Goal: Information Seeking & Learning: Learn about a topic

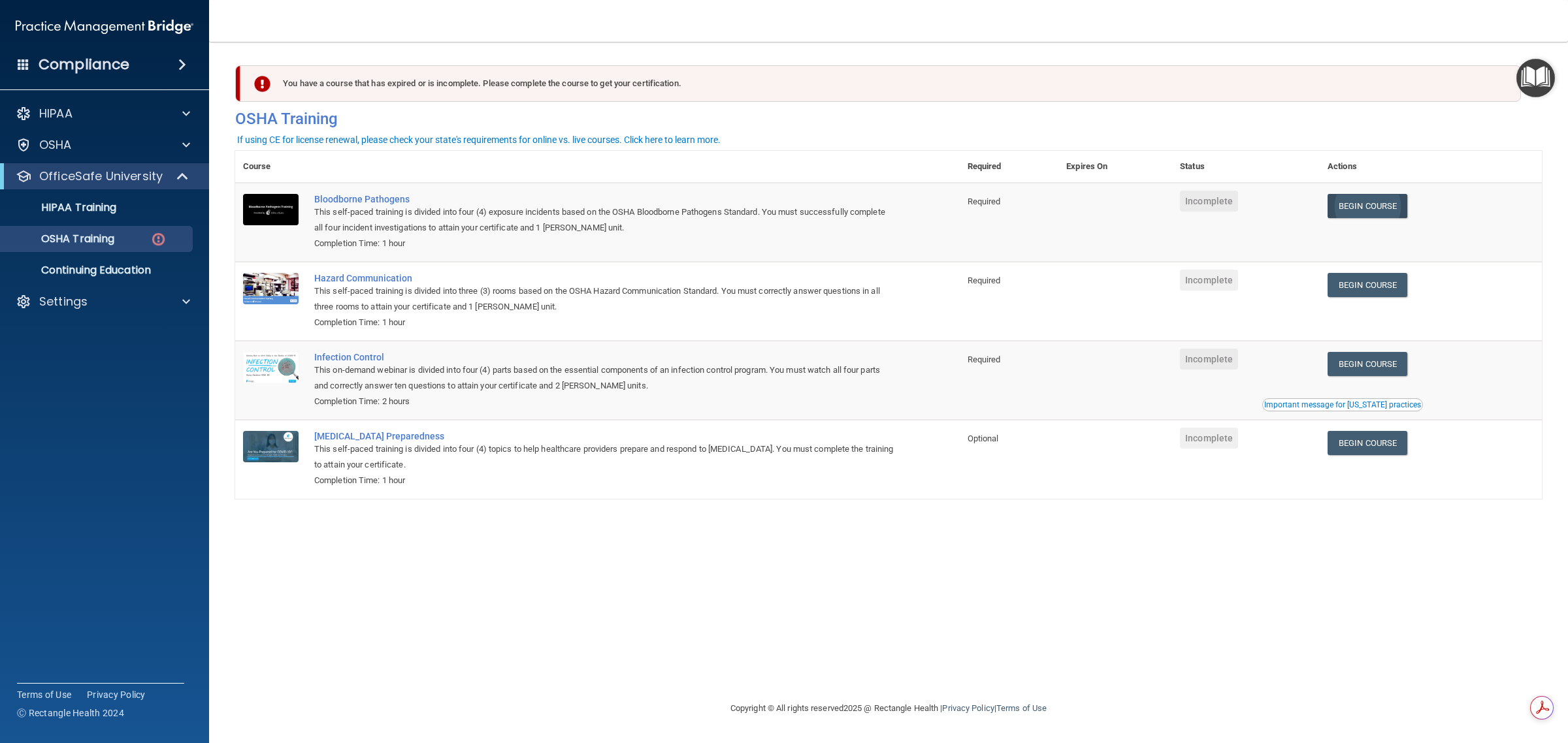
click at [1366, 203] on link "Begin Course" at bounding box center [1367, 206] width 79 height 24
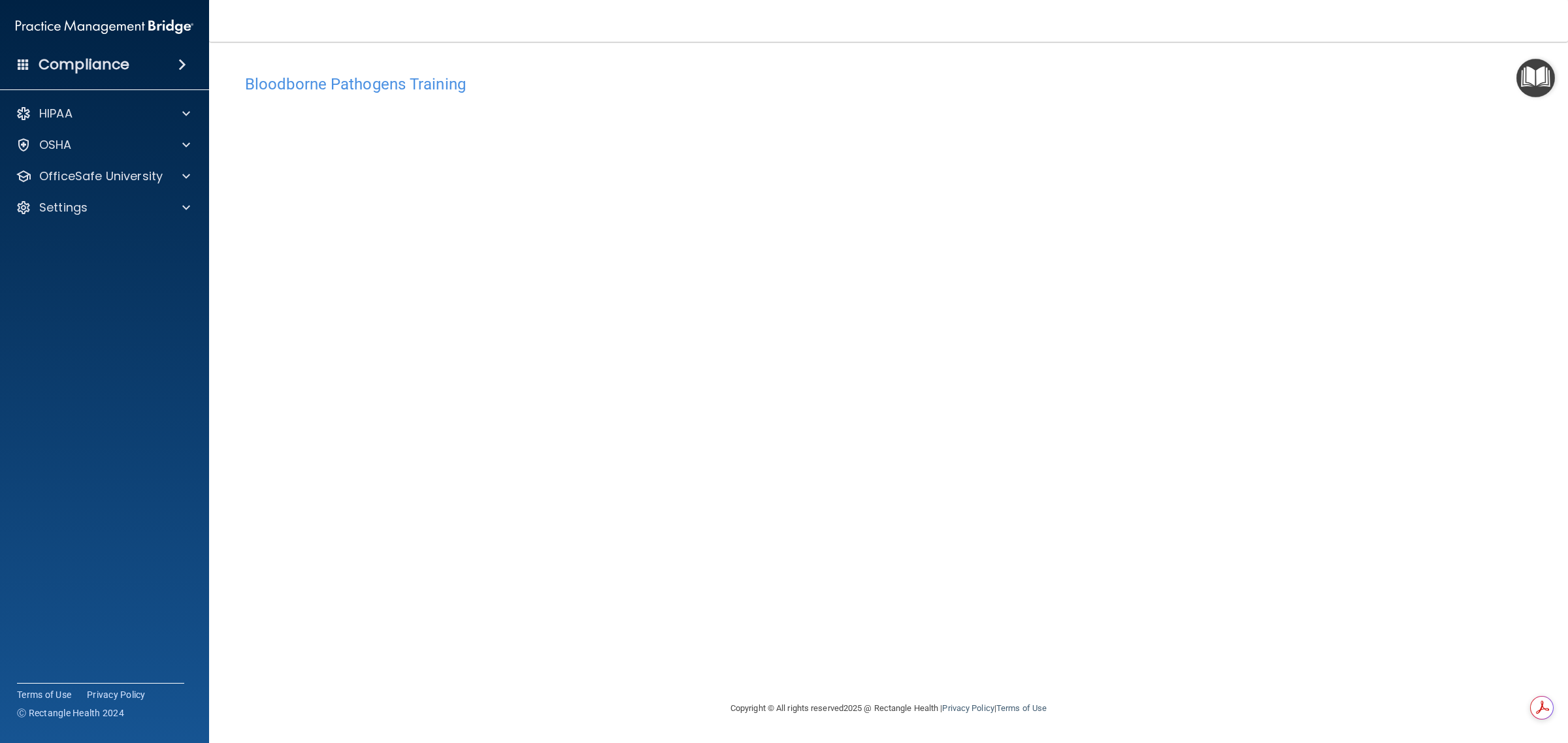
click at [365, 76] on h4 "Bloodborne Pathogens Training" at bounding box center [888, 84] width 1287 height 17
click at [183, 144] on span at bounding box center [186, 145] width 8 height 16
click at [183, 145] on span at bounding box center [186, 145] width 8 height 16
click at [187, 172] on span at bounding box center [186, 177] width 8 height 16
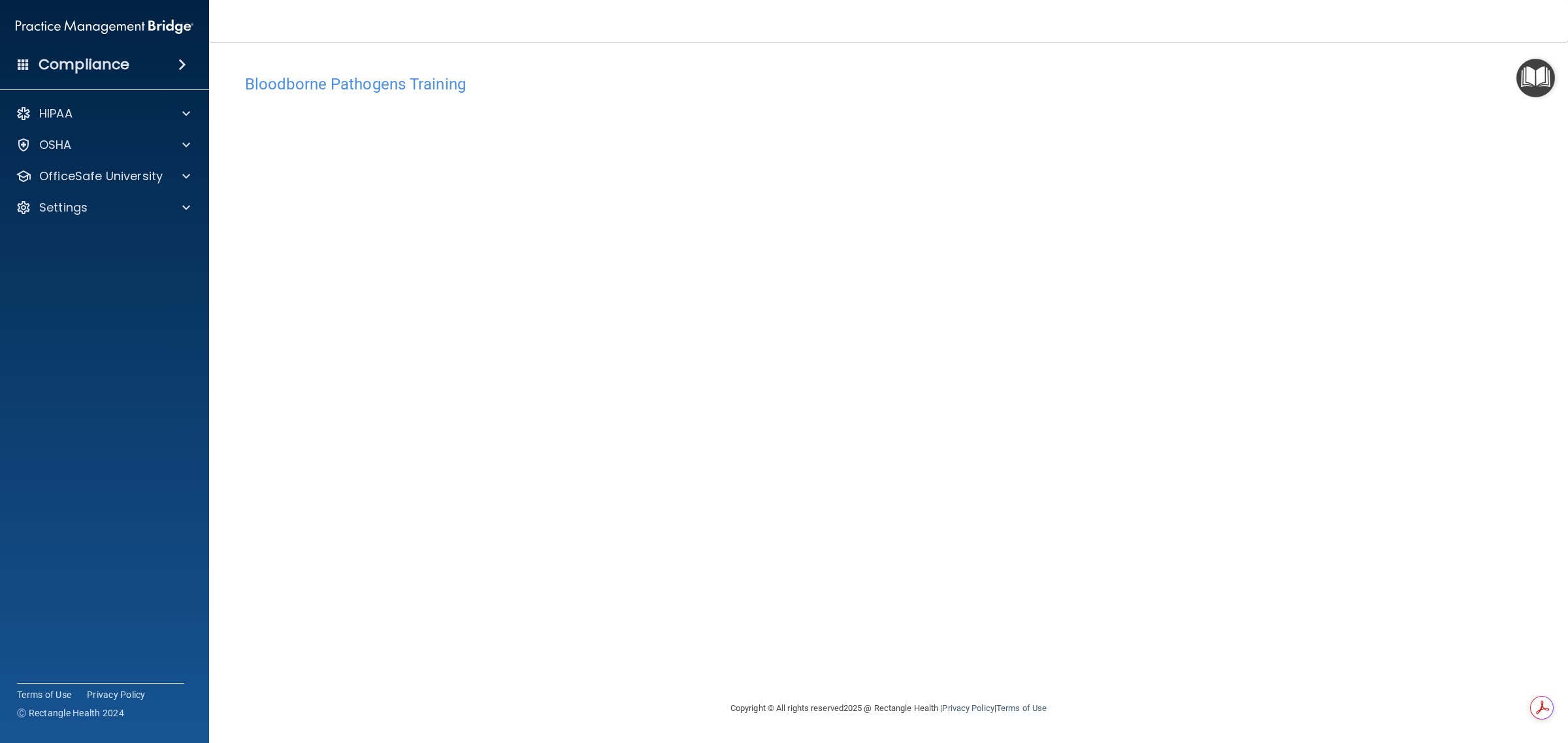
click at [974, 96] on div "Bloodborne Pathogens Training" at bounding box center [889, 84] width 1307 height 32
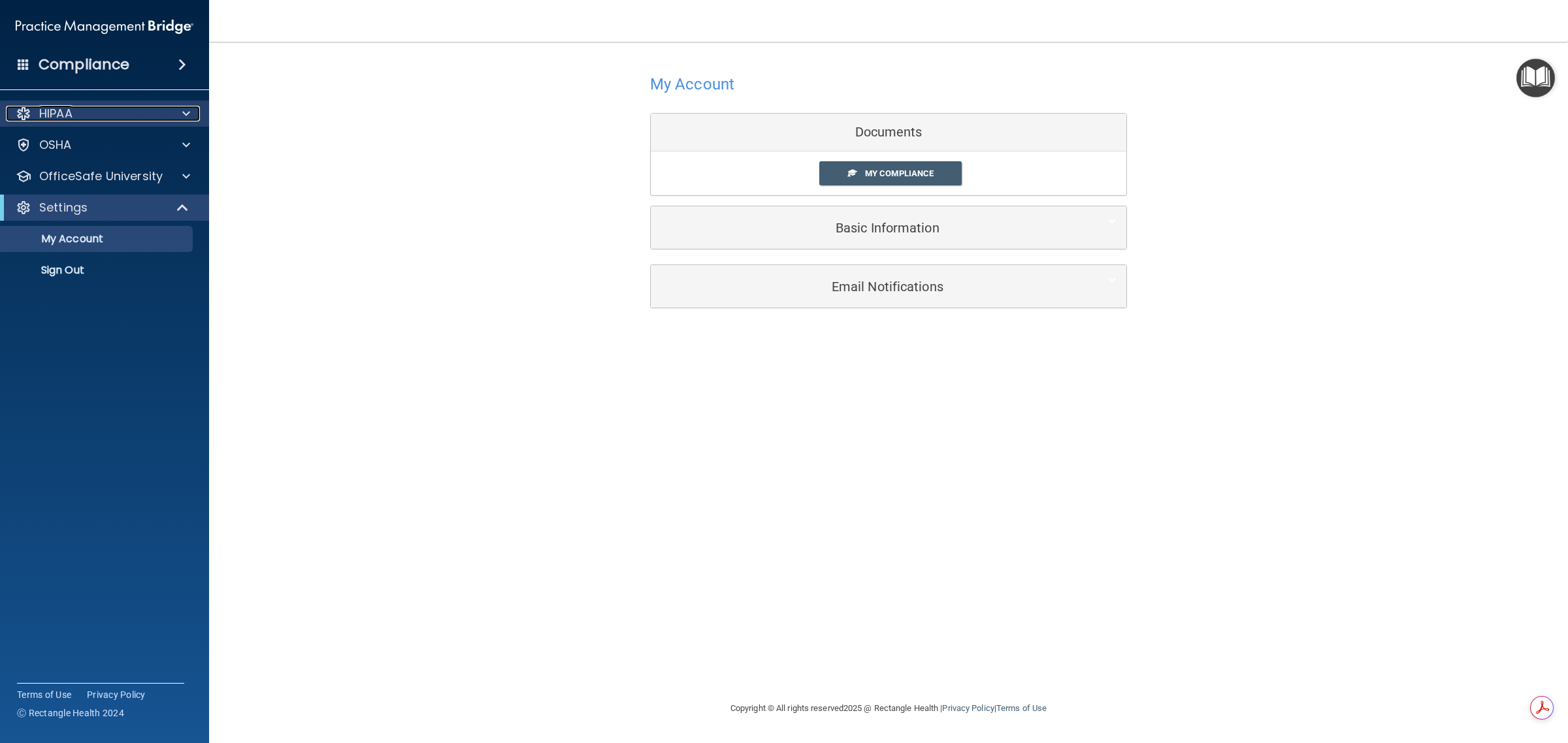
click at [136, 109] on div "HIPAA" at bounding box center [87, 113] width 162 height 16
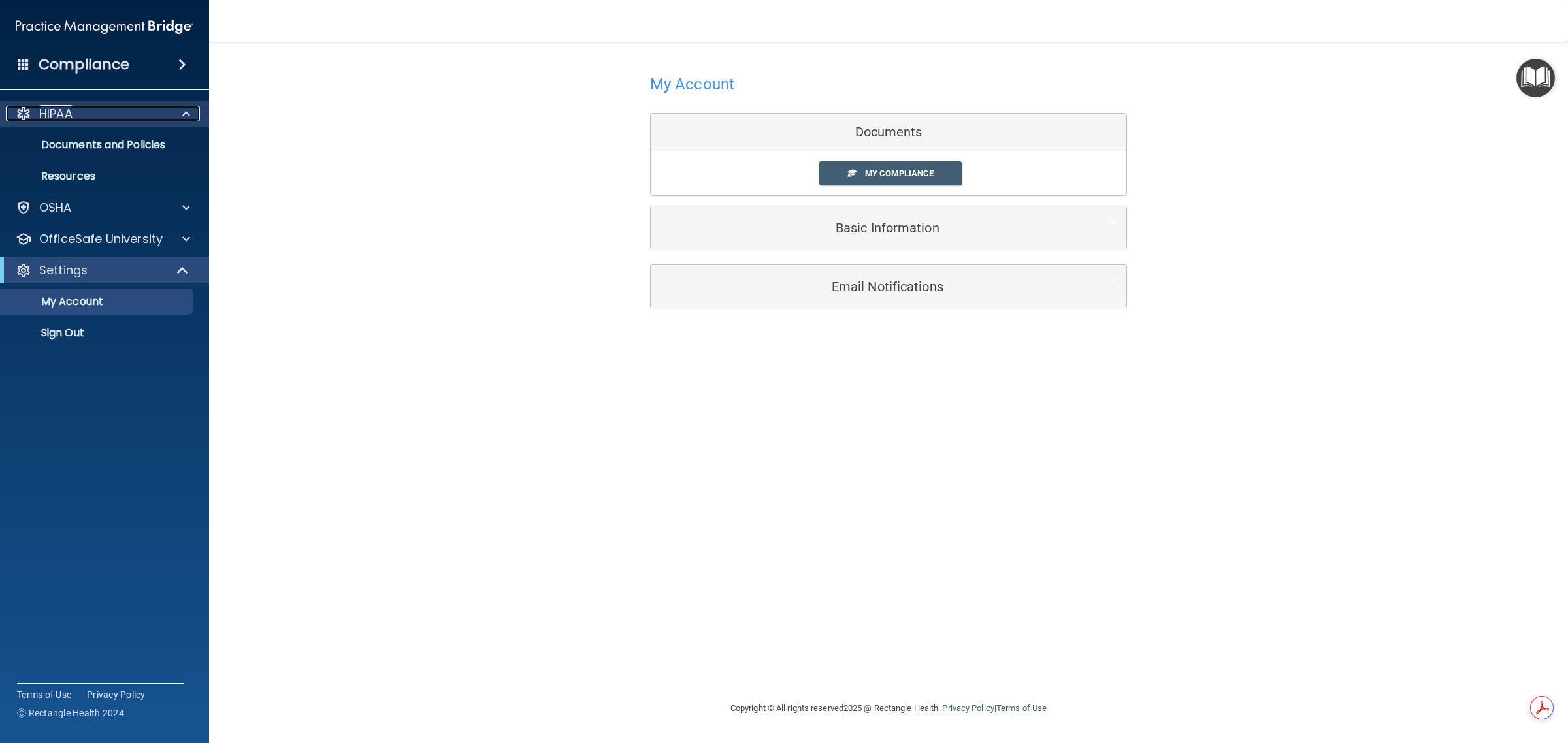
click at [159, 114] on div "HIPAA" at bounding box center [87, 113] width 162 height 16
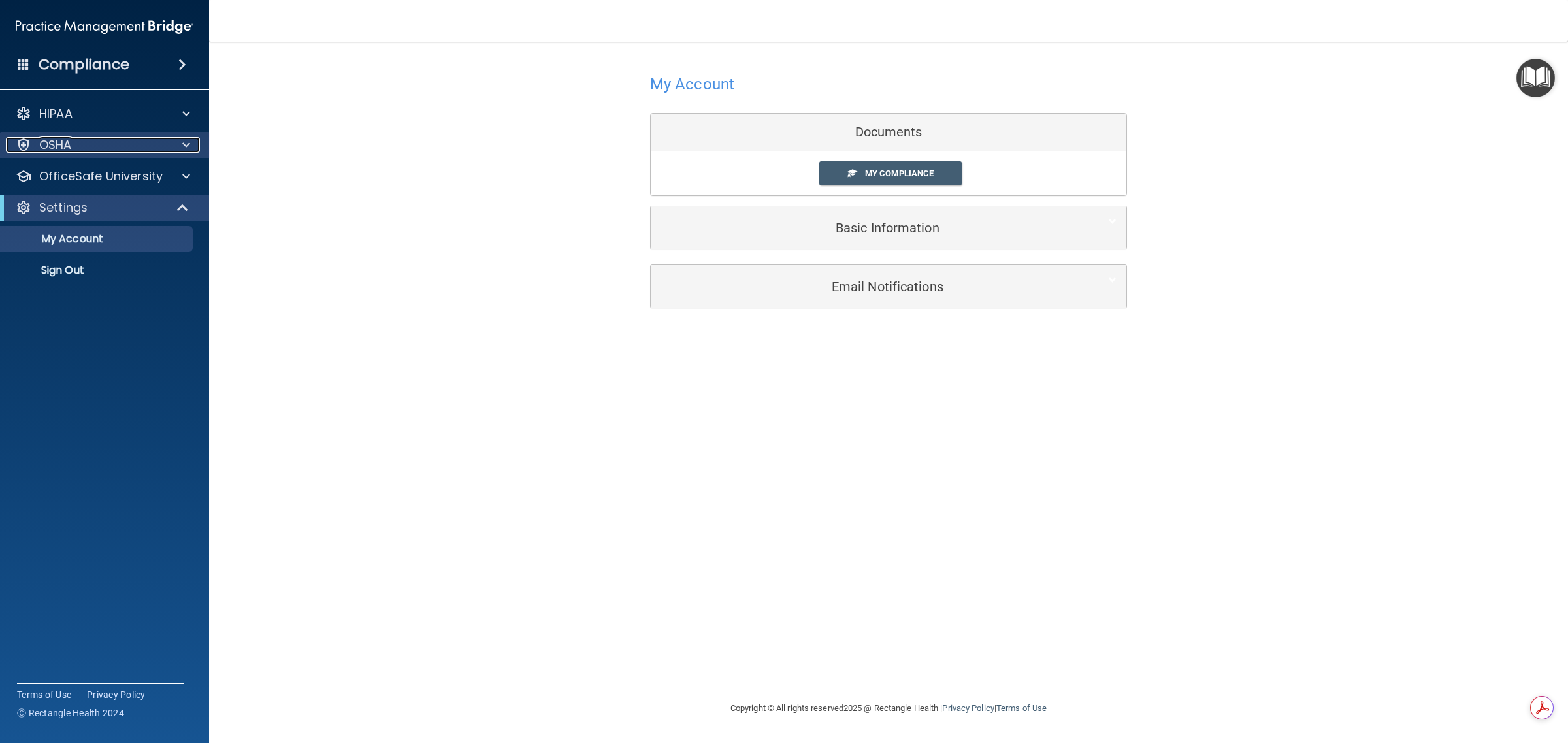
click at [165, 152] on div "OSHA" at bounding box center [87, 145] width 162 height 16
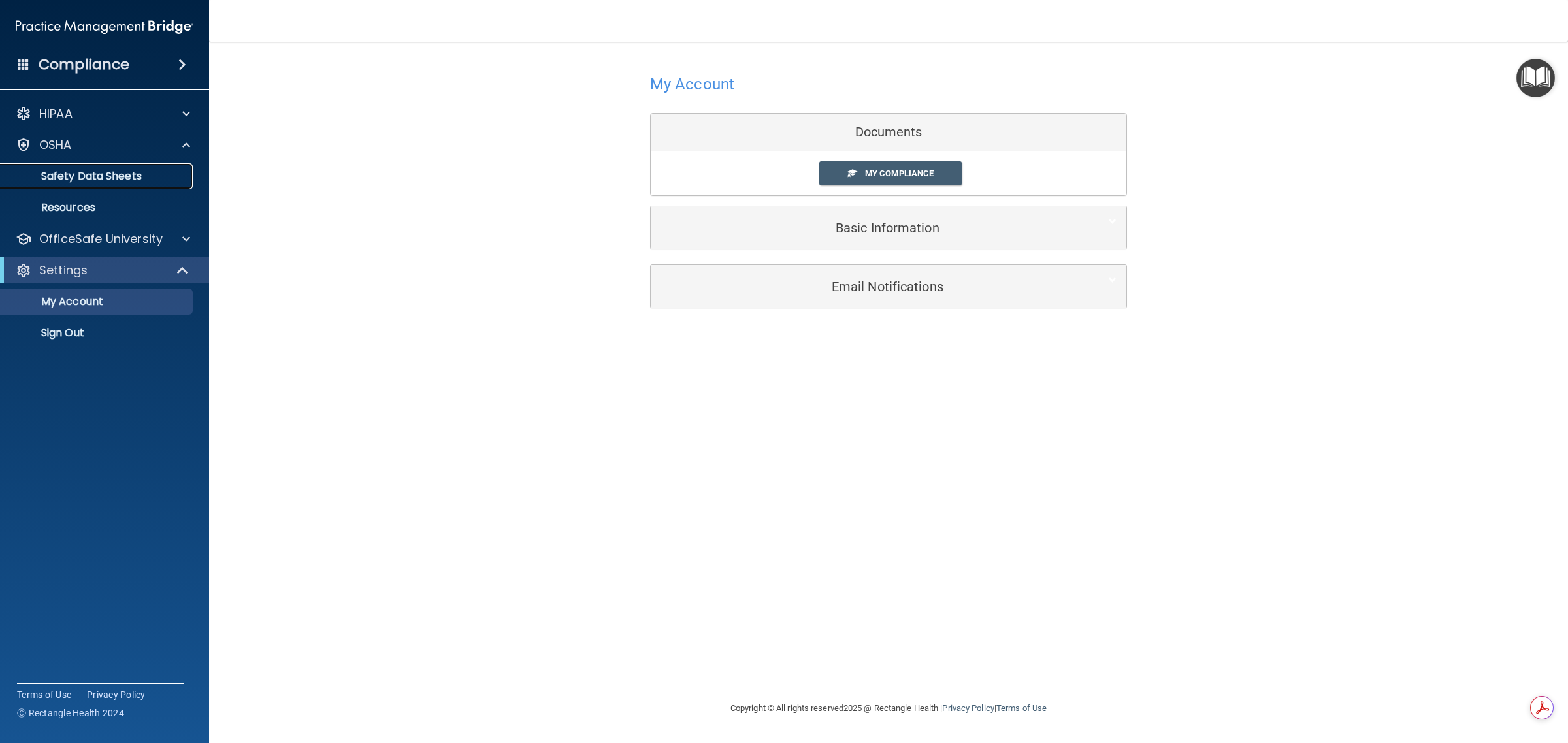
click at [148, 181] on p "Safety Data Sheets" at bounding box center [98, 177] width 179 height 13
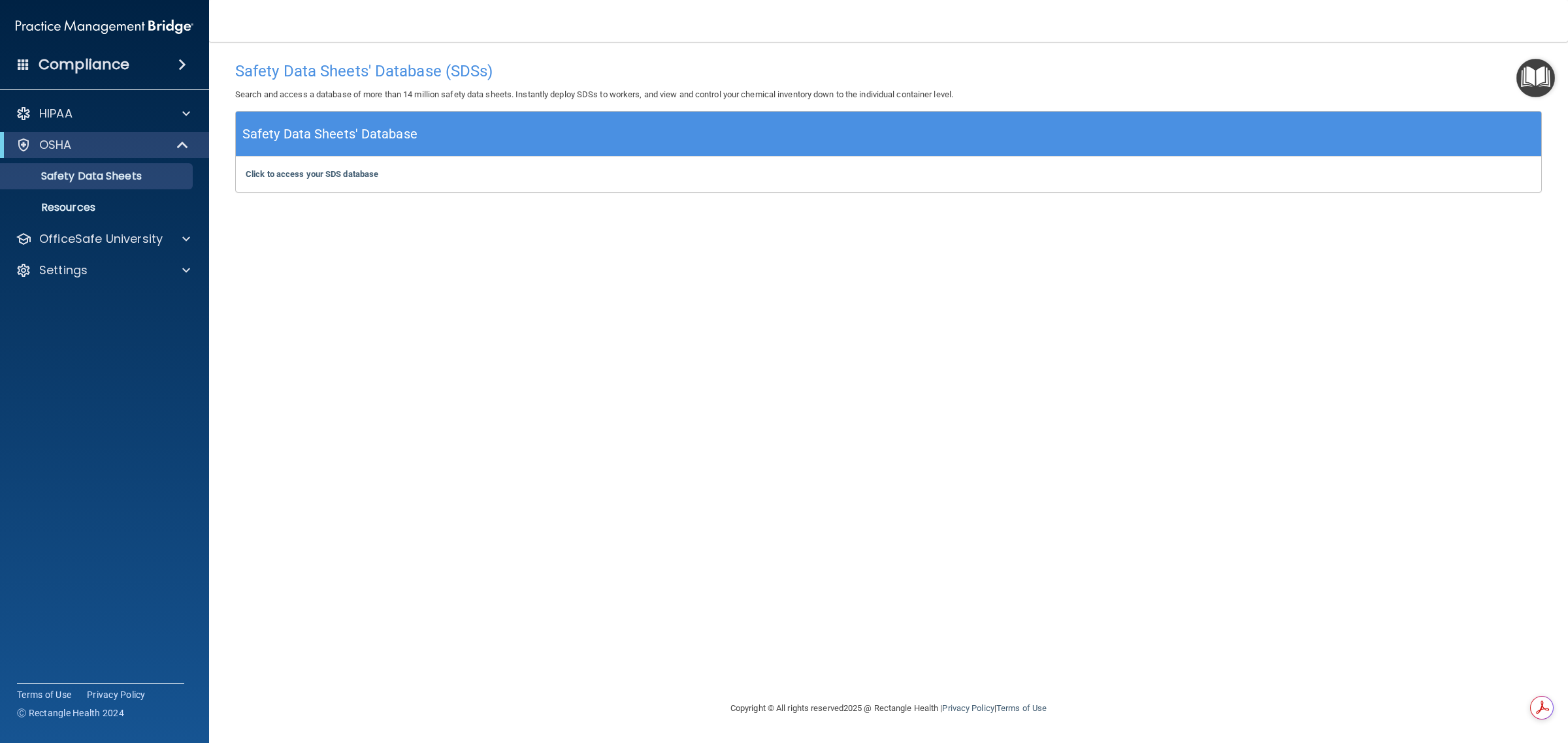
click at [962, 79] on h4 "Safety Data Sheets' Database (SDSs)" at bounding box center [889, 71] width 1307 height 17
click at [96, 232] on p "OfficeSafe University" at bounding box center [101, 239] width 123 height 16
click at [102, 297] on p "OSHA Training" at bounding box center [61, 301] width 106 height 13
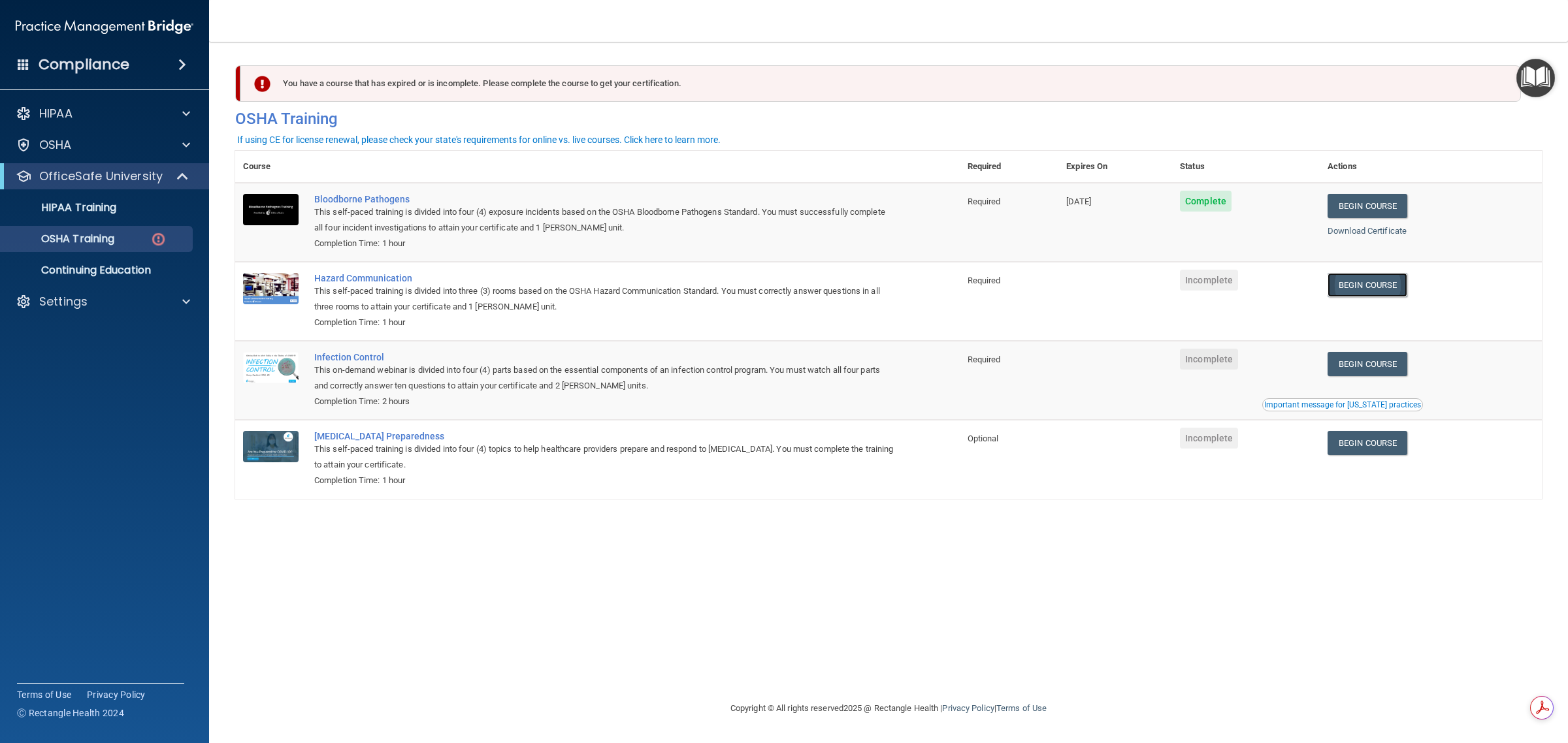
click at [1364, 285] on link "Begin Course" at bounding box center [1367, 285] width 79 height 24
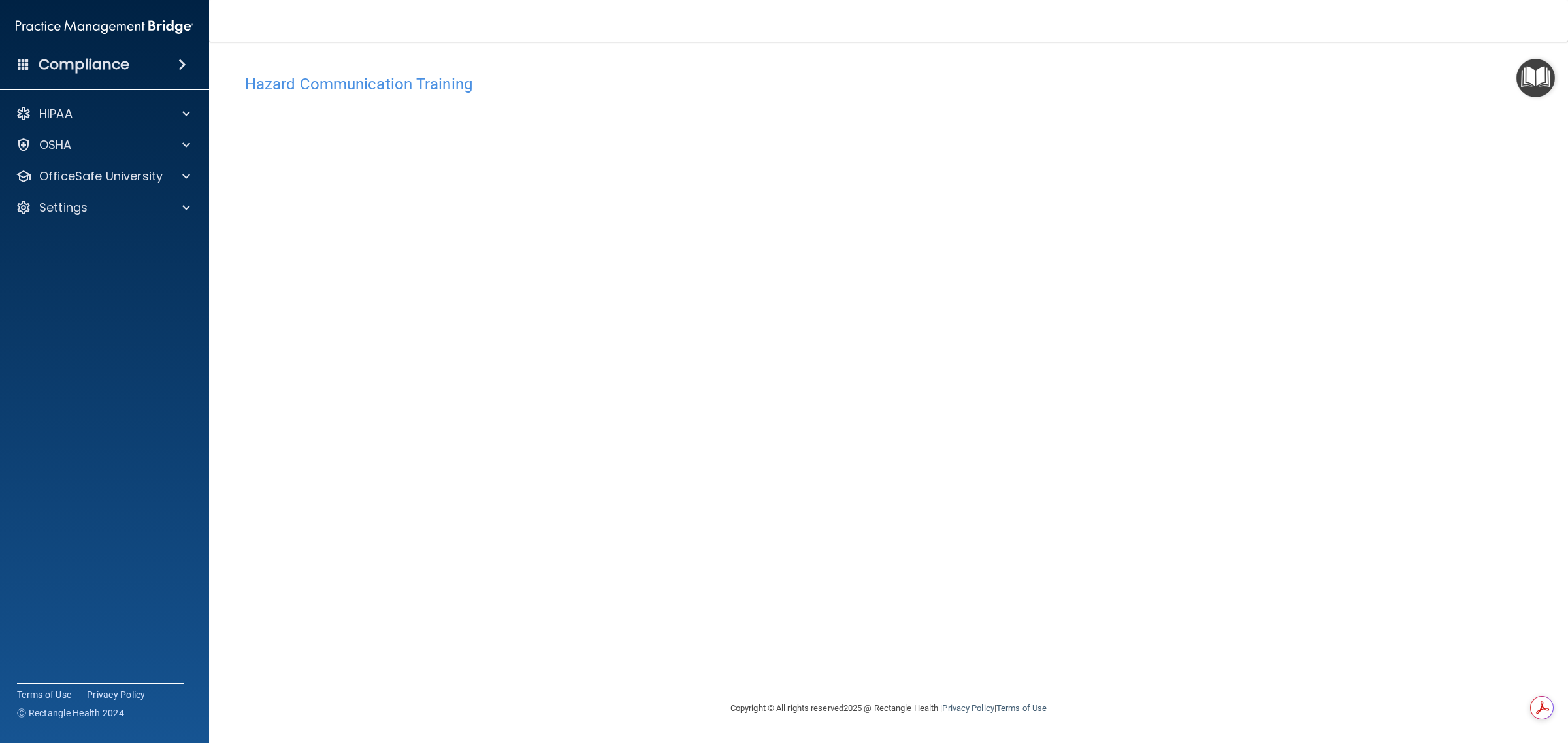
click at [1001, 67] on div "Hazard Communication Training This course doesn’t expire until . Are you sure y…" at bounding box center [889, 371] width 1307 height 633
click at [161, 164] on div "OfficeSafe University" at bounding box center [105, 176] width 210 height 26
click at [189, 173] on span at bounding box center [186, 177] width 8 height 16
click at [164, 239] on img at bounding box center [158, 239] width 16 height 16
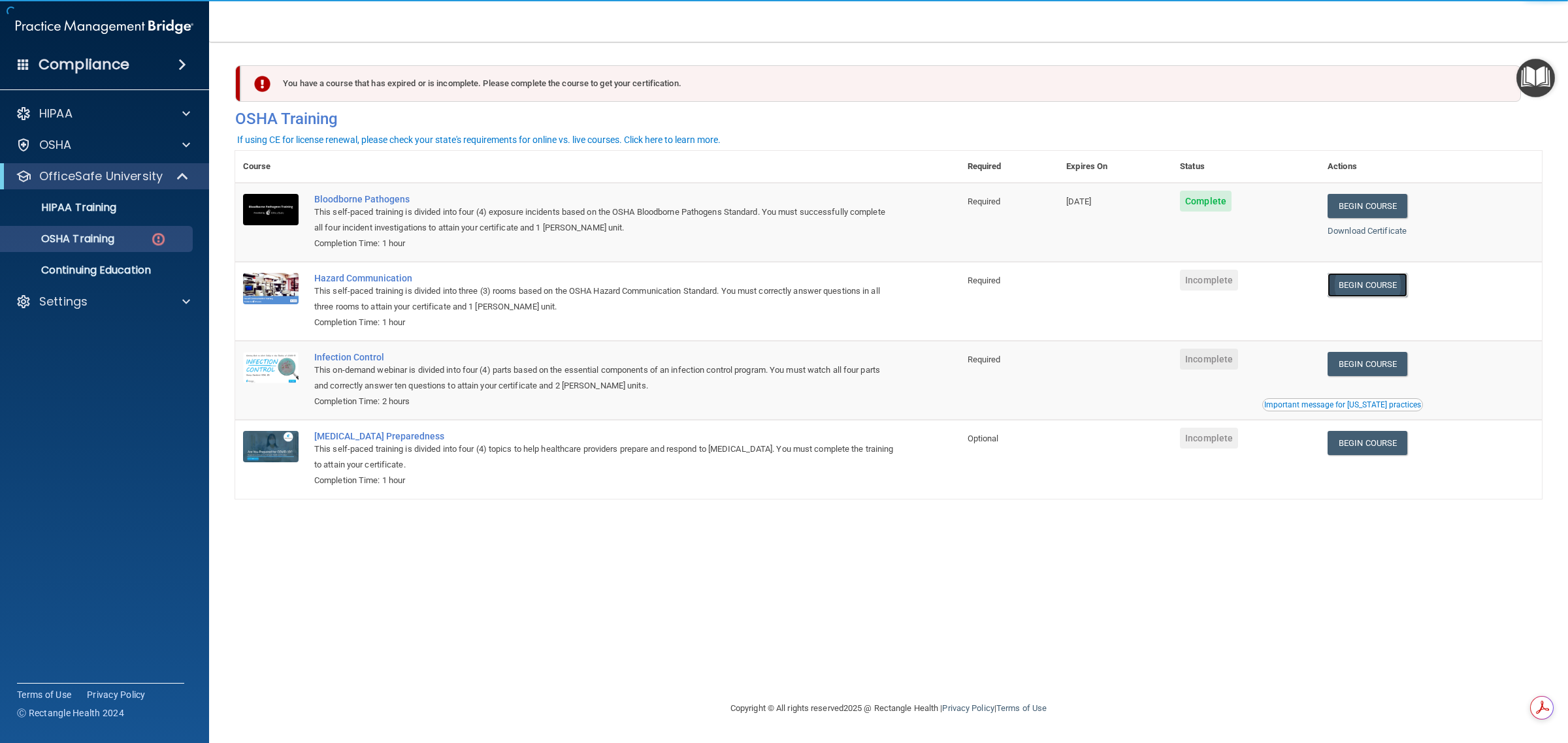
click at [1386, 291] on link "Begin Course" at bounding box center [1367, 285] width 79 height 24
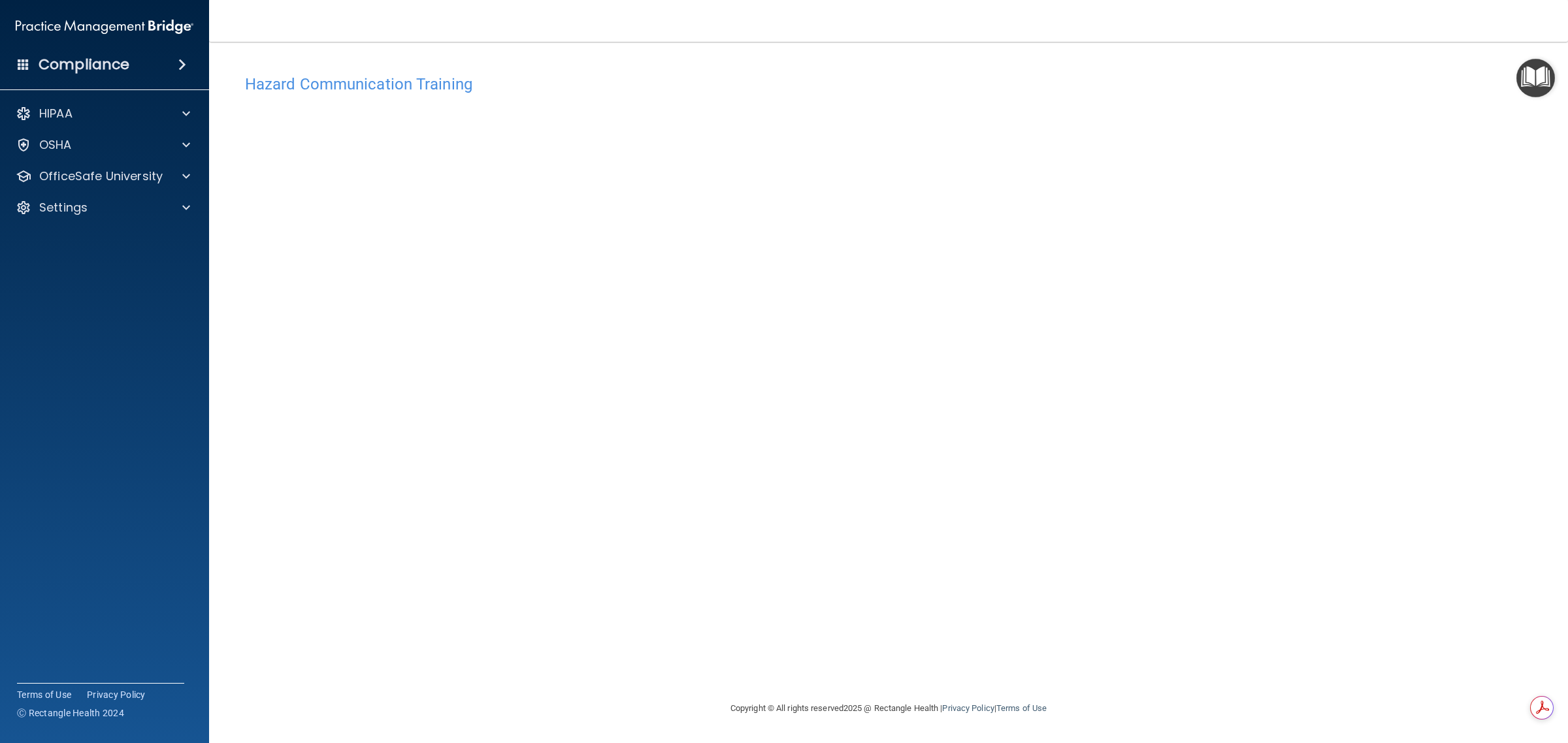
drag, startPoint x: 1129, startPoint y: 98, endPoint x: 838, endPoint y: 6, distance: 305.2
click at [1118, 93] on div "Hazard Communication Training" at bounding box center [889, 84] width 1307 height 32
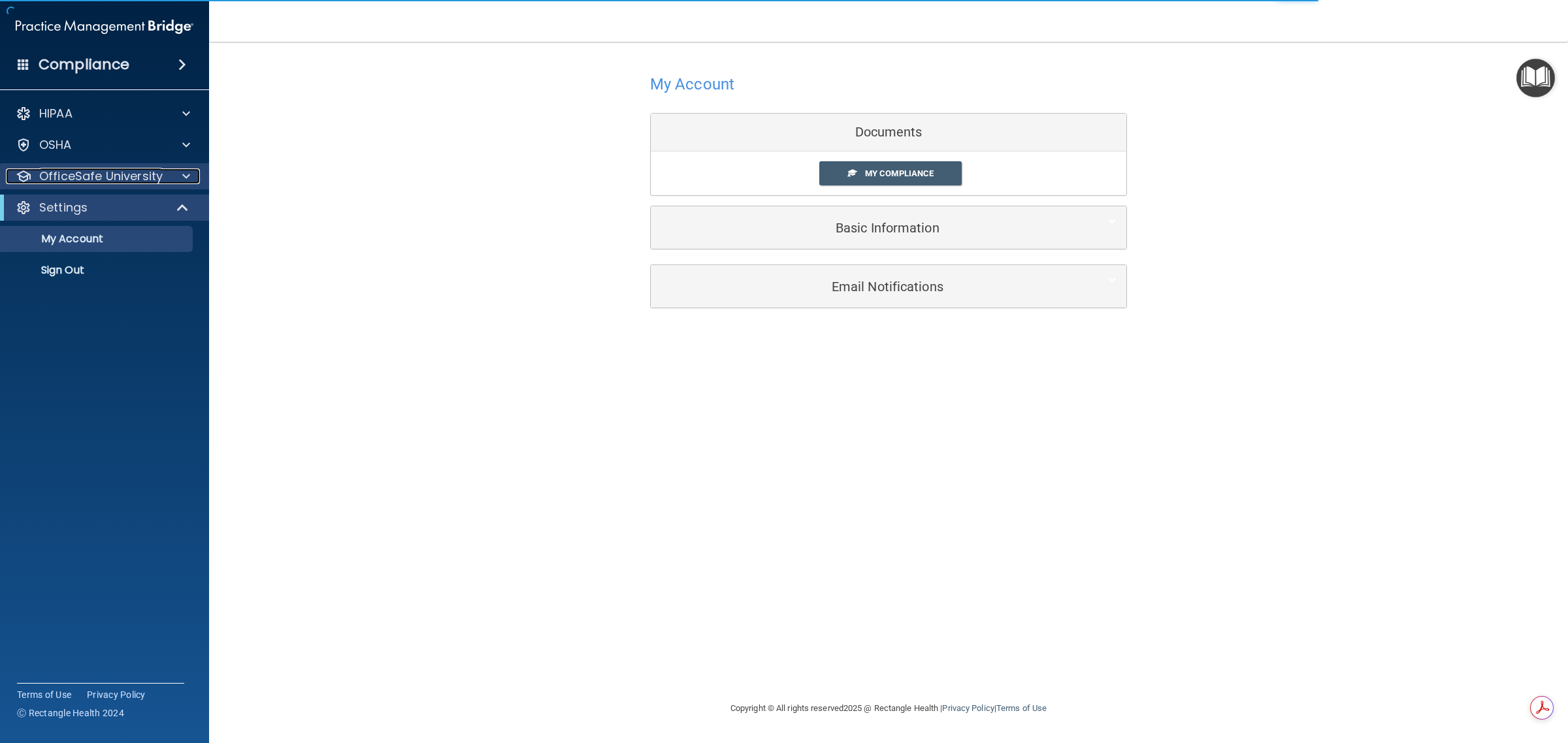
click at [99, 174] on p "OfficeSafe University" at bounding box center [101, 177] width 123 height 16
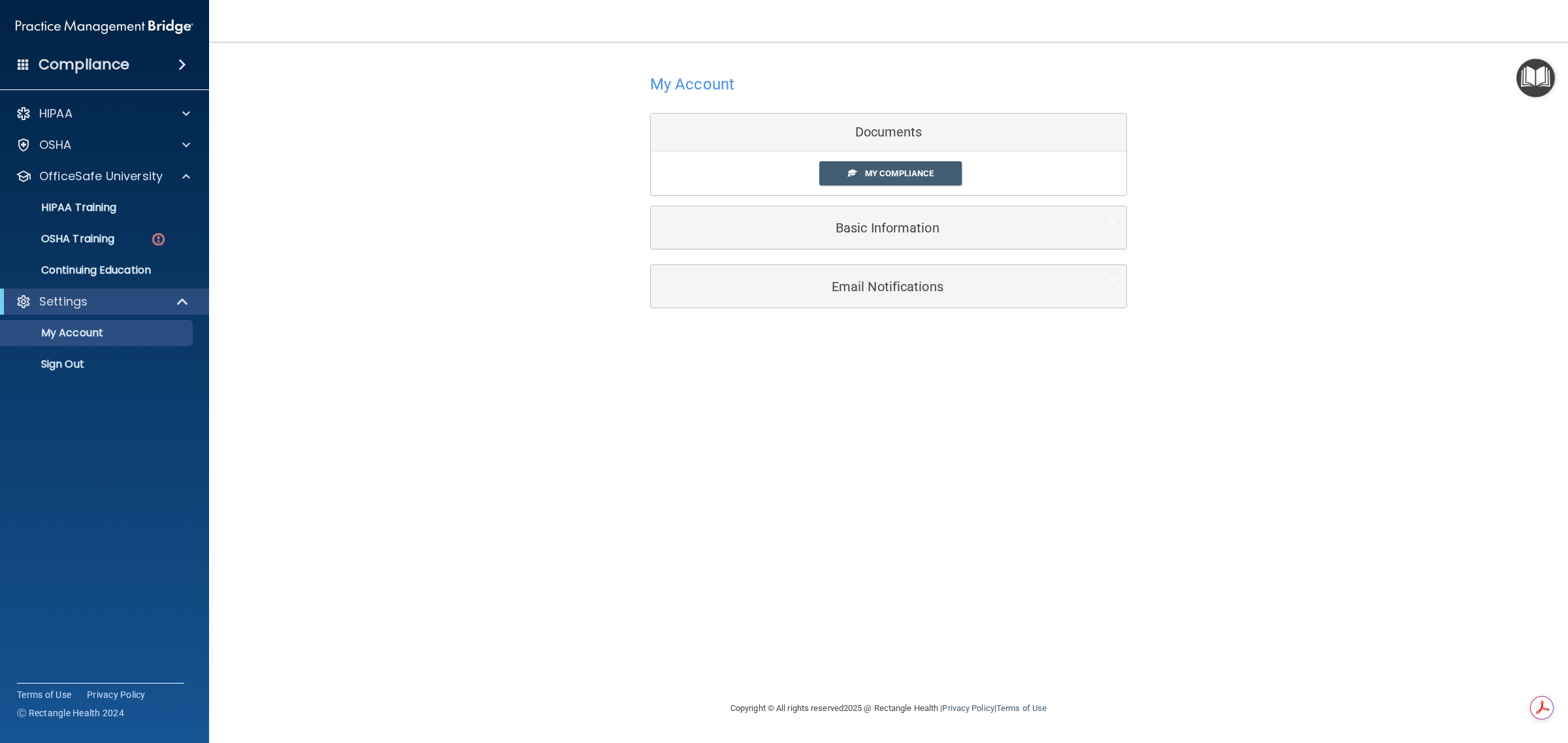
click at [109, 255] on ul "HIPAA Training OSHA Training Continuing Education" at bounding box center [106, 236] width 237 height 94
click at [109, 246] on link "OSHA Training" at bounding box center [90, 239] width 206 height 26
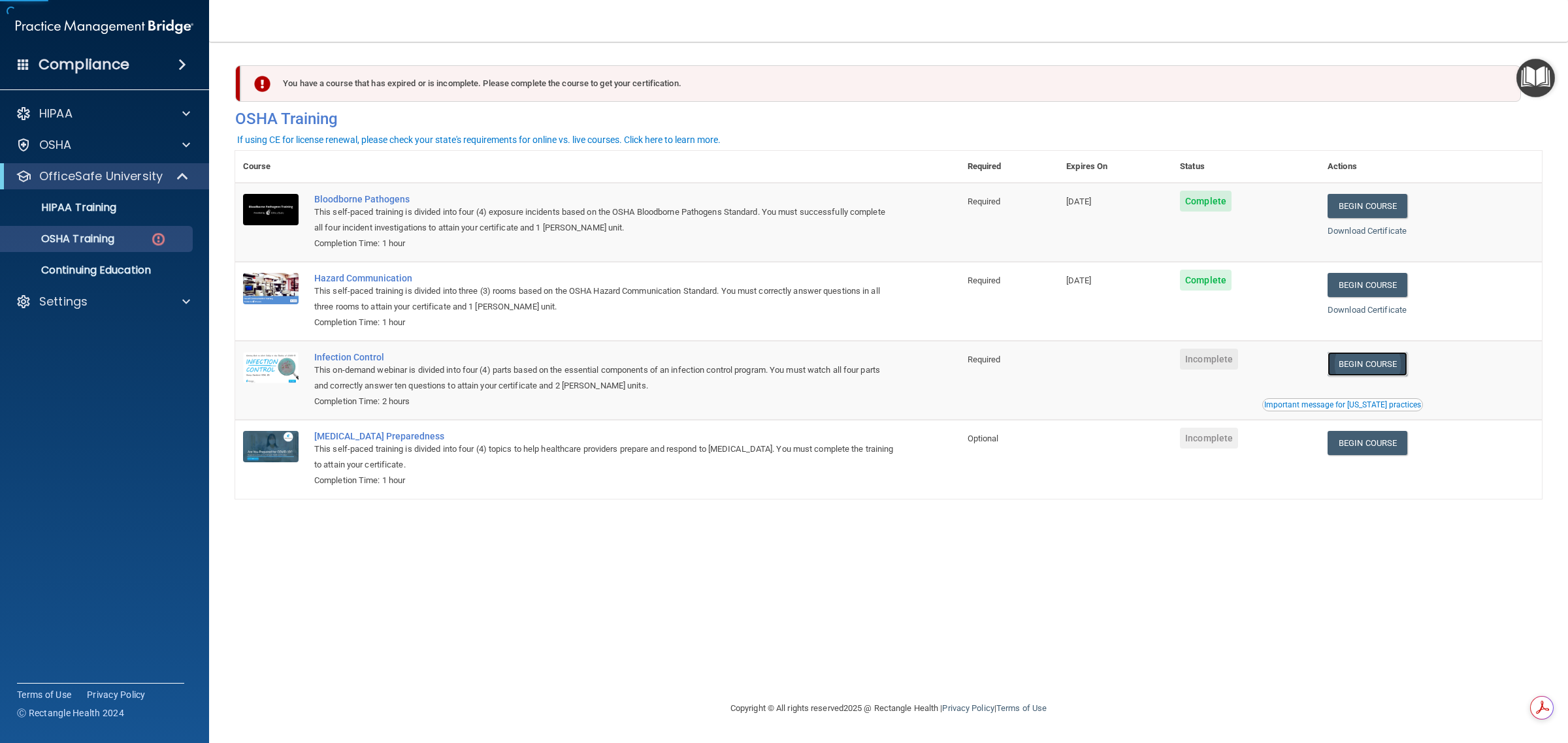
click at [1357, 361] on link "Begin Course" at bounding box center [1367, 364] width 79 height 24
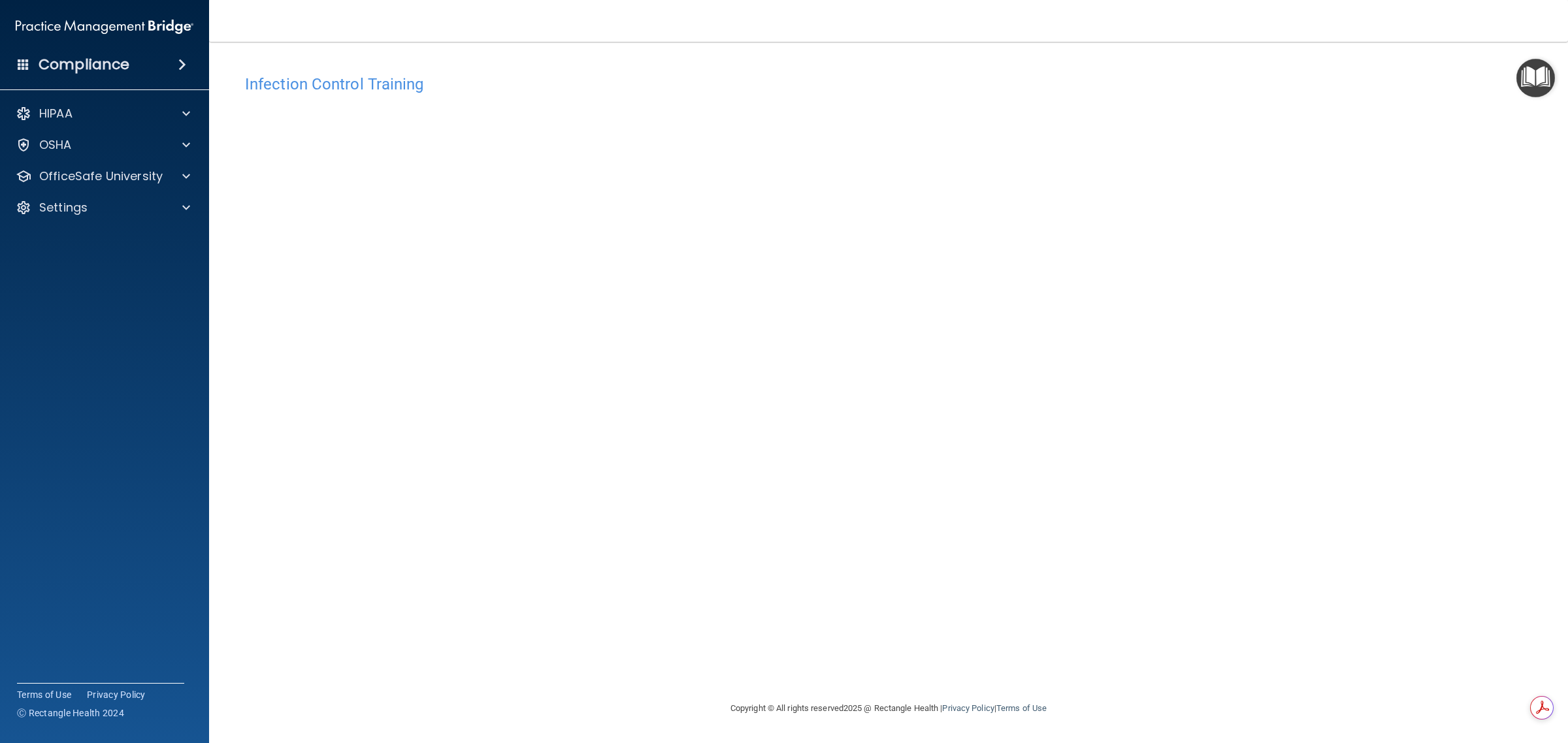
click at [1208, 186] on div "Infection Control Training This course doesn’t expire until . Are you sure you …" at bounding box center [889, 384] width 1307 height 633
click at [1101, 278] on div "Infection Control Training This course doesn’t expire until . Are you sure you …" at bounding box center [889, 384] width 1307 height 633
click at [100, 154] on div "OSHA" at bounding box center [105, 145] width 210 height 26
click at [154, 179] on p "OfficeSafe University" at bounding box center [101, 177] width 123 height 16
click at [143, 237] on div "OSHA Training" at bounding box center [98, 239] width 179 height 13
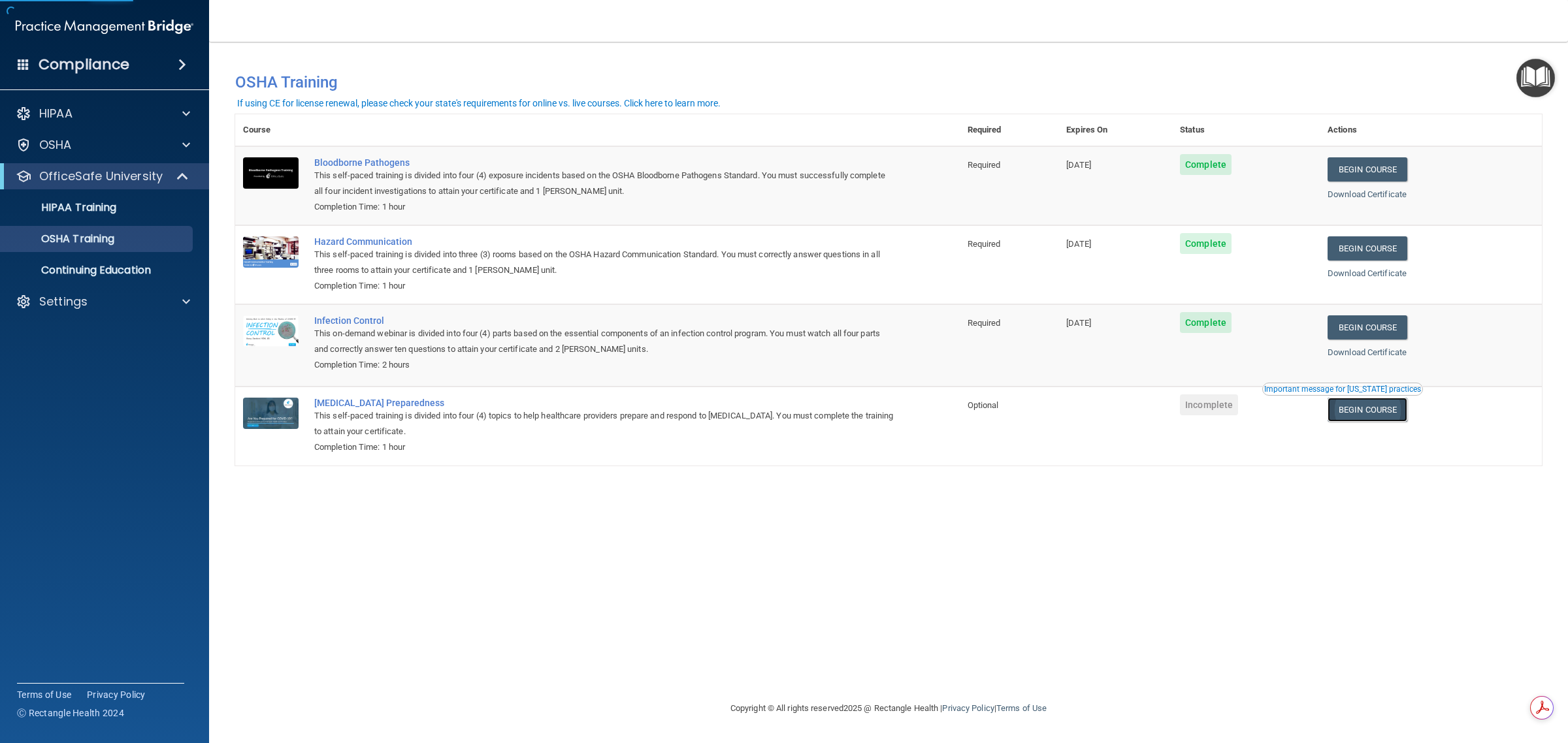
click at [1383, 416] on link "Begin Course" at bounding box center [1367, 410] width 79 height 24
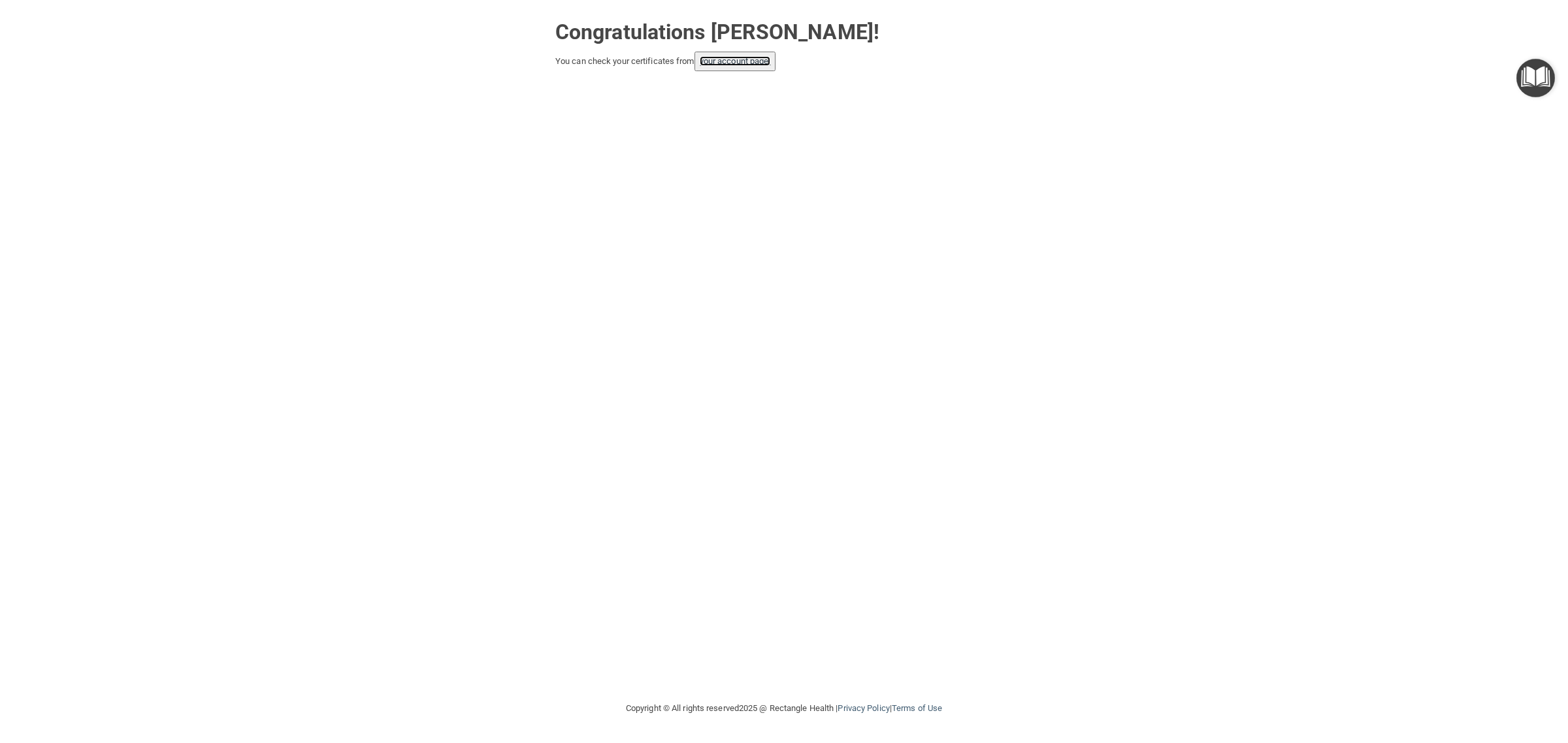
click at [725, 60] on link "your account page!" at bounding box center [735, 61] width 71 height 10
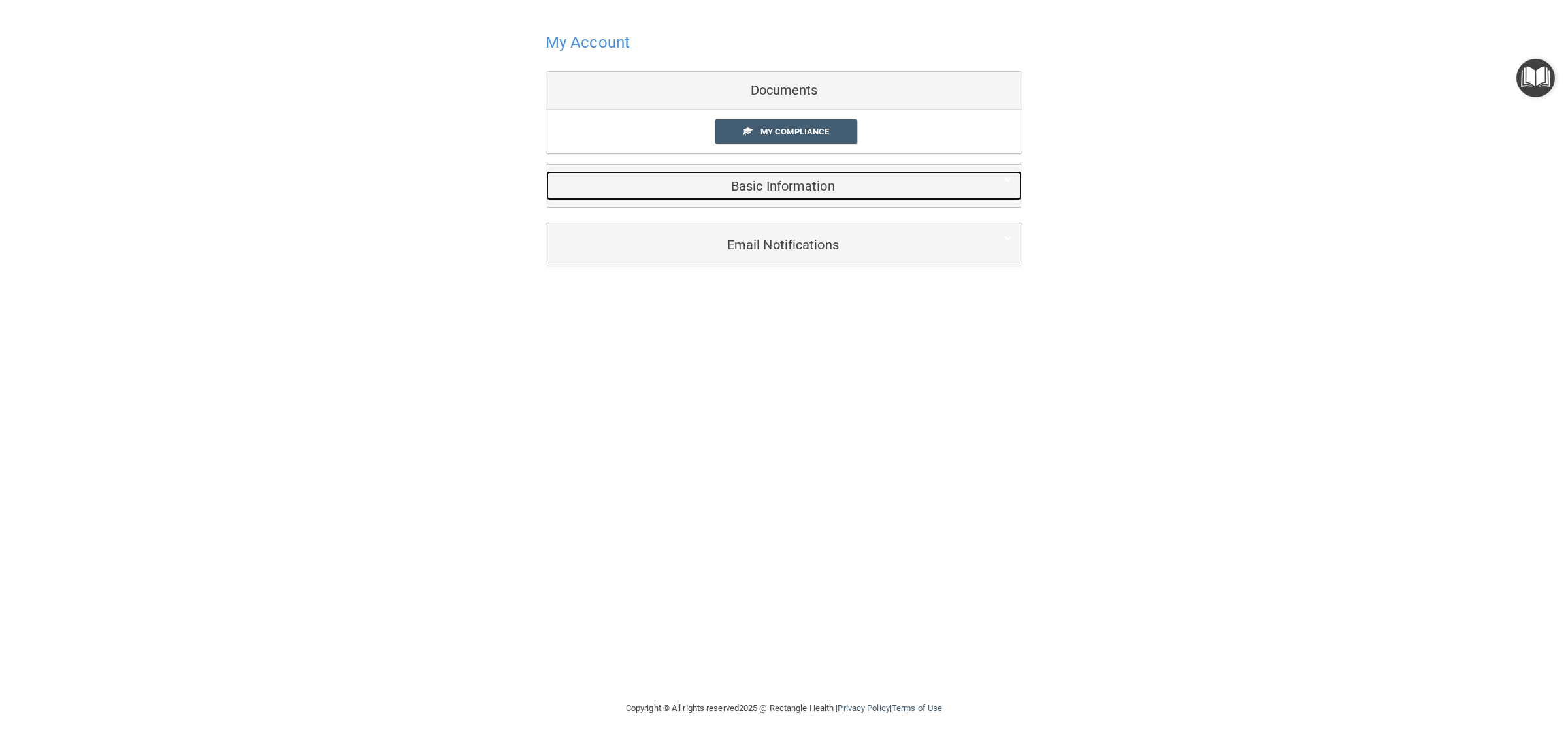
click at [778, 189] on h5 "Basic Information" at bounding box center [764, 186] width 416 height 14
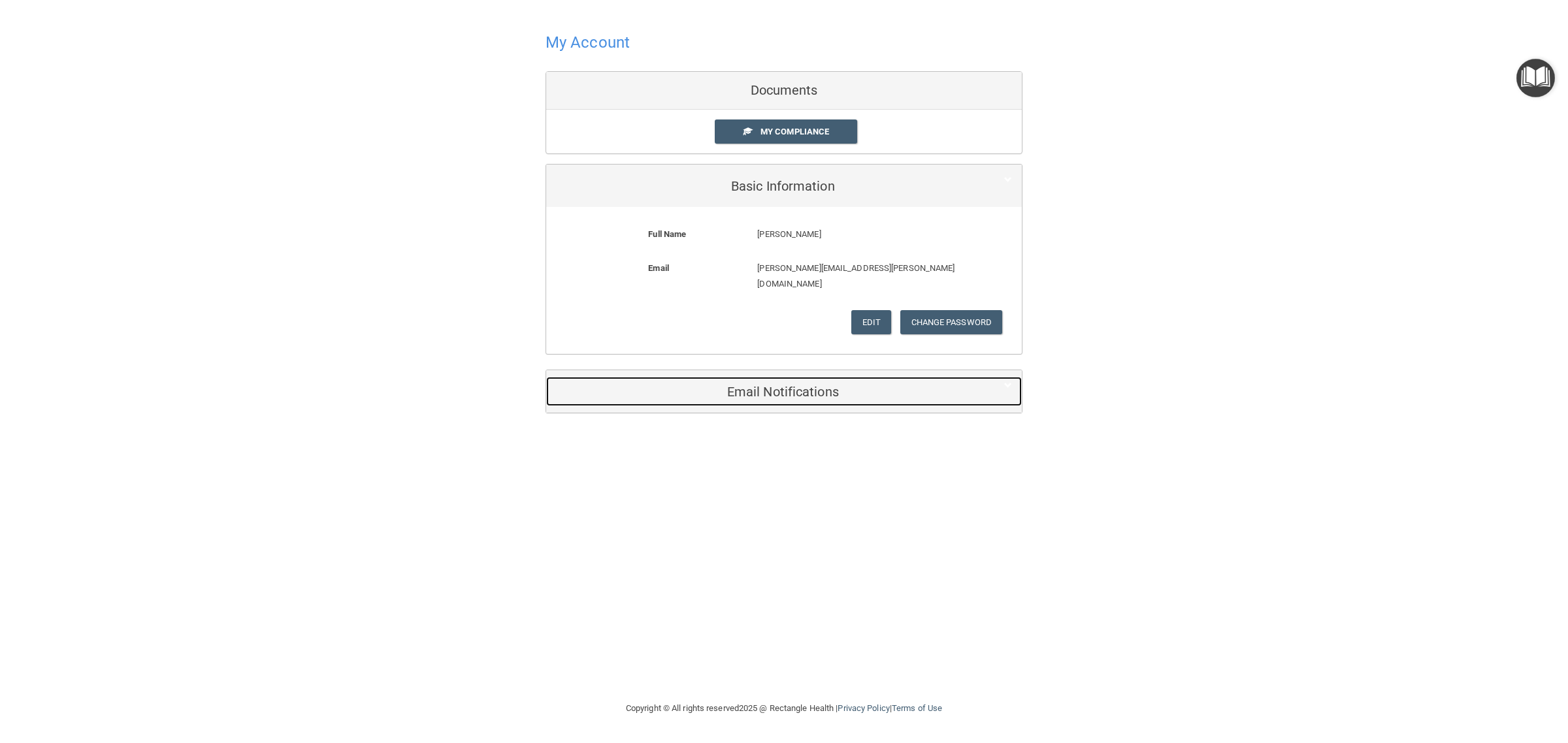
click at [905, 377] on div "Email Notifications" at bounding box center [764, 391] width 436 height 29
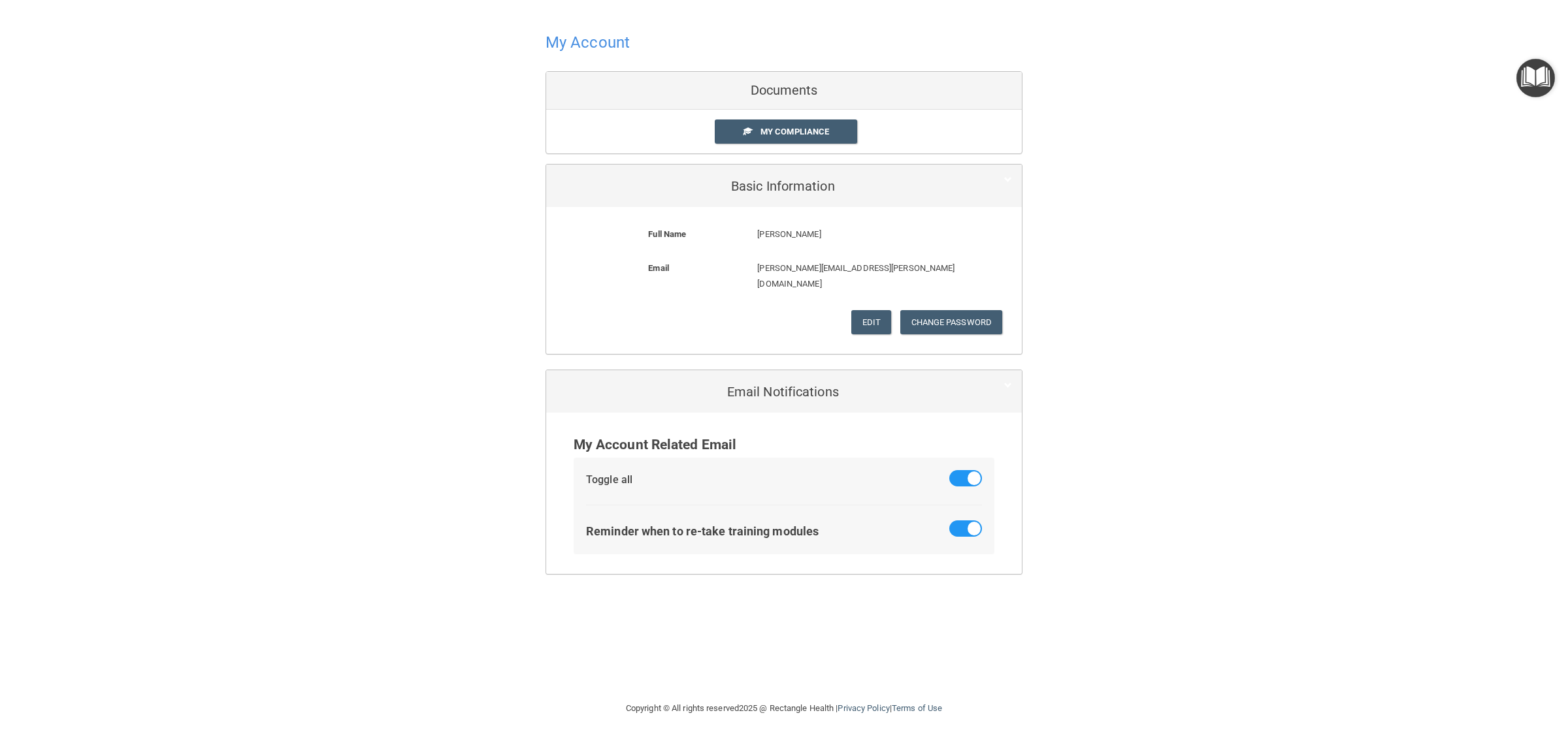
click at [599, 36] on h4 "My Account" at bounding box center [587, 43] width 84 height 17
click at [773, 127] on span "My Compliance" at bounding box center [794, 132] width 69 height 10
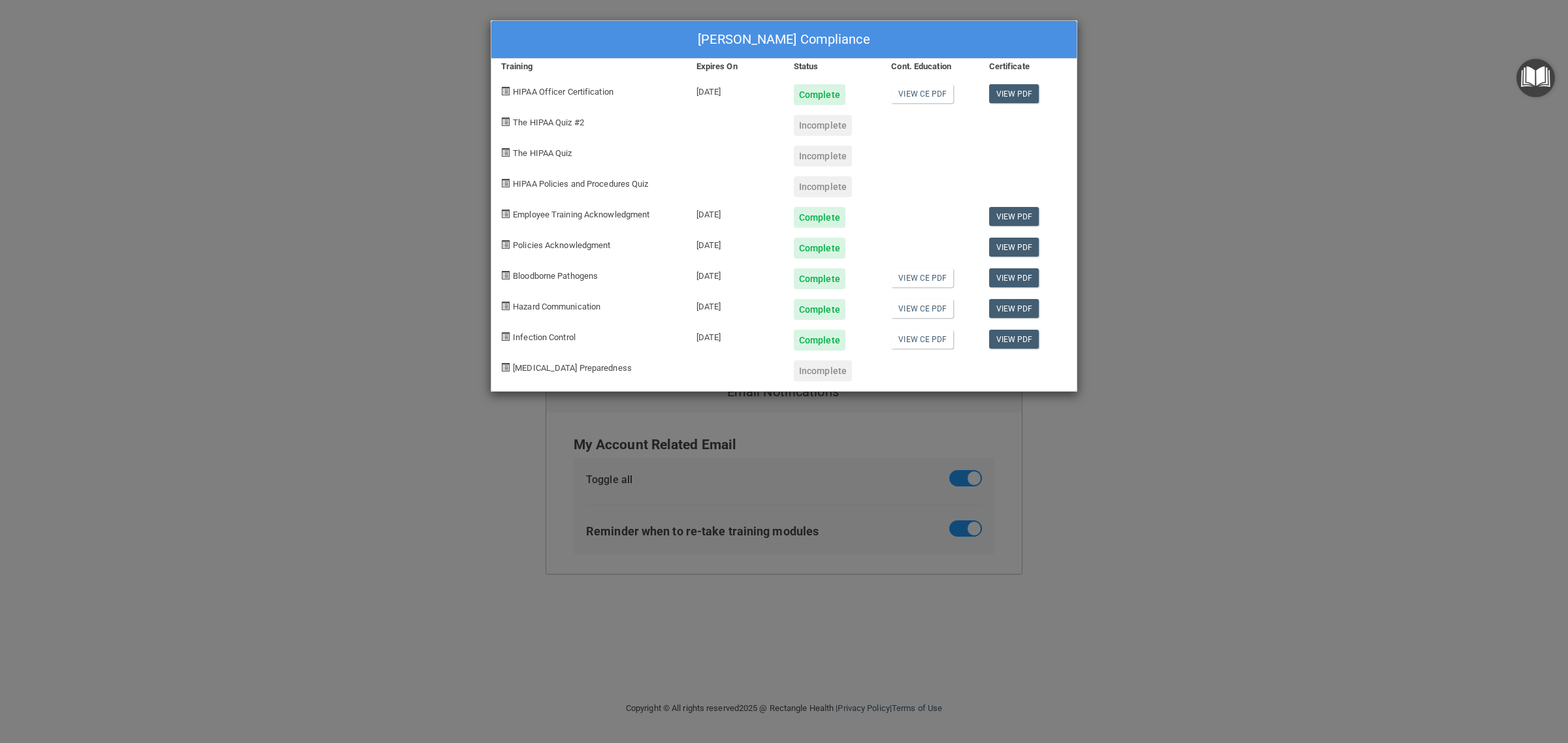
click at [1224, 13] on div "[PERSON_NAME] Compliance Training Expires On Status Cont. Education Certificate…" at bounding box center [784, 372] width 1568 height 743
